Goal: Find specific page/section: Find specific page/section

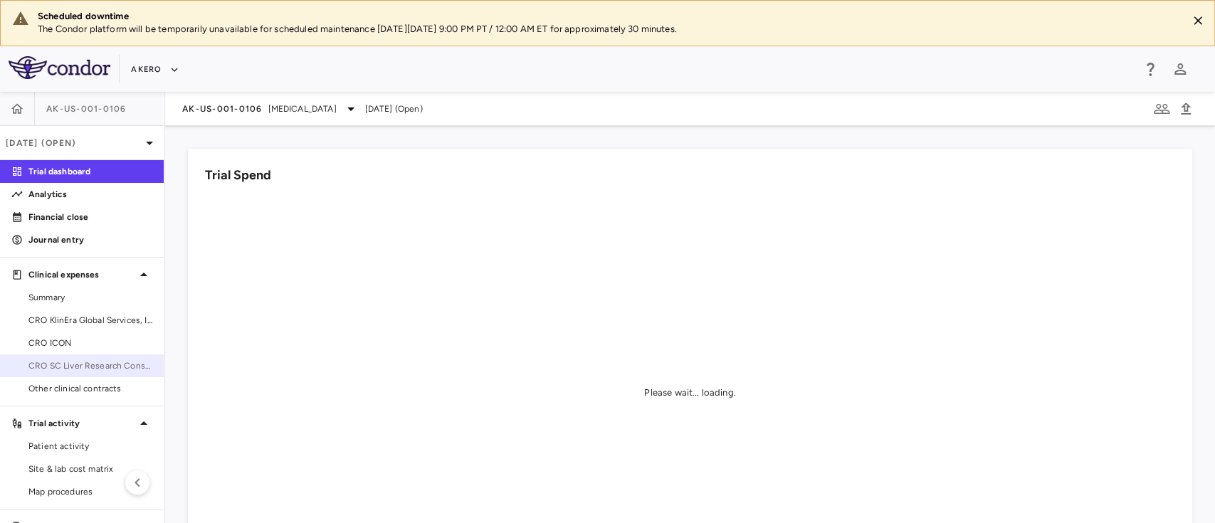
click at [63, 362] on span "CRO SC Liver Research Consortium LLC" at bounding box center [90, 365] width 124 height 13
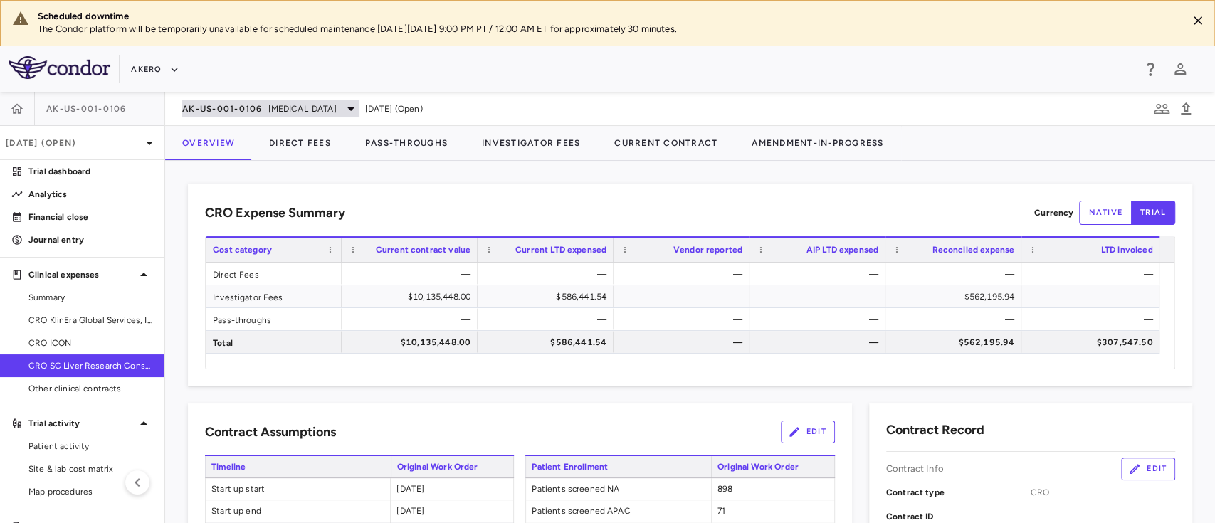
click at [302, 114] on span "[MEDICAL_DATA]" at bounding box center [302, 108] width 68 height 13
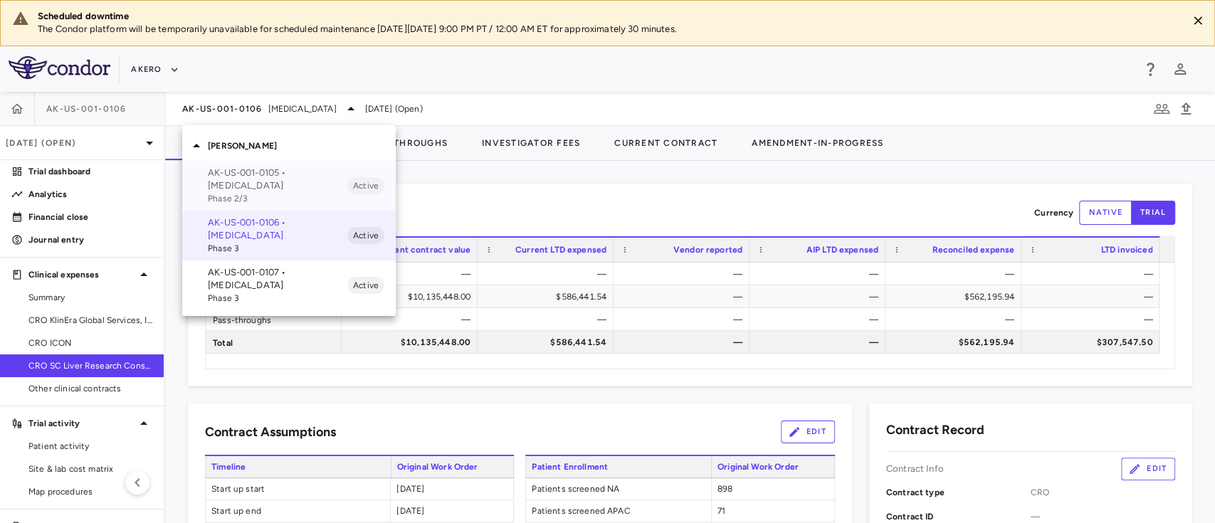
click at [283, 162] on div "AK-US-001-0105 • [MEDICAL_DATA] Phase 2/3 Active" at bounding box center [289, 186] width 214 height 50
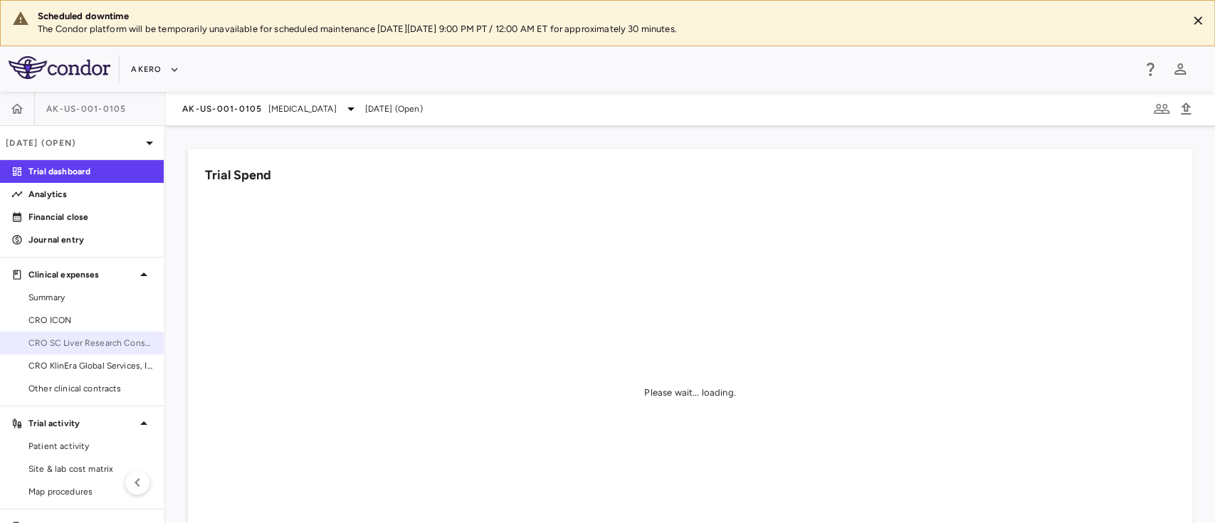
click at [18, 339] on link "CRO SC Liver Research Consortium LLC" at bounding box center [82, 342] width 164 height 21
